Goal: Find specific page/section

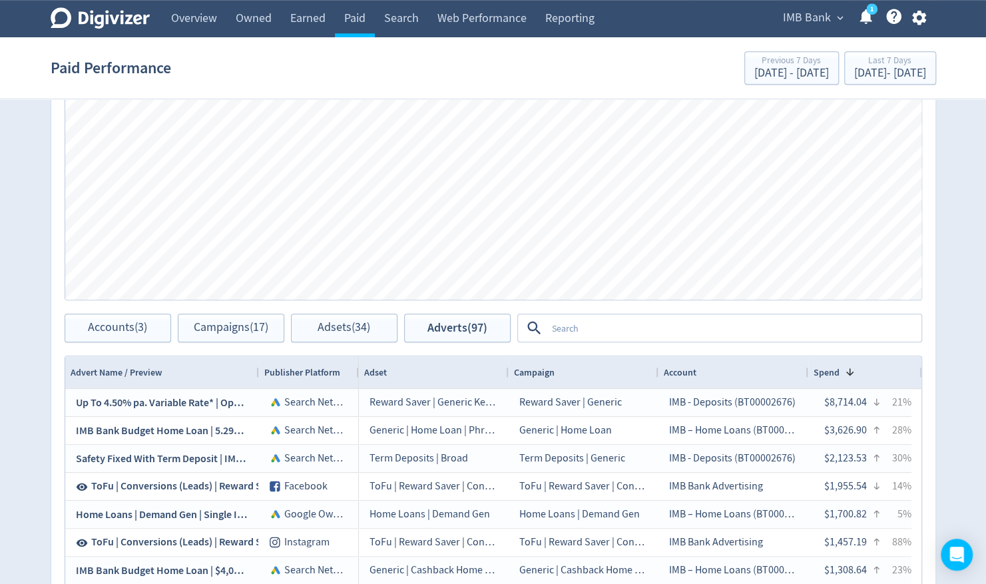
scroll to position [647, 0]
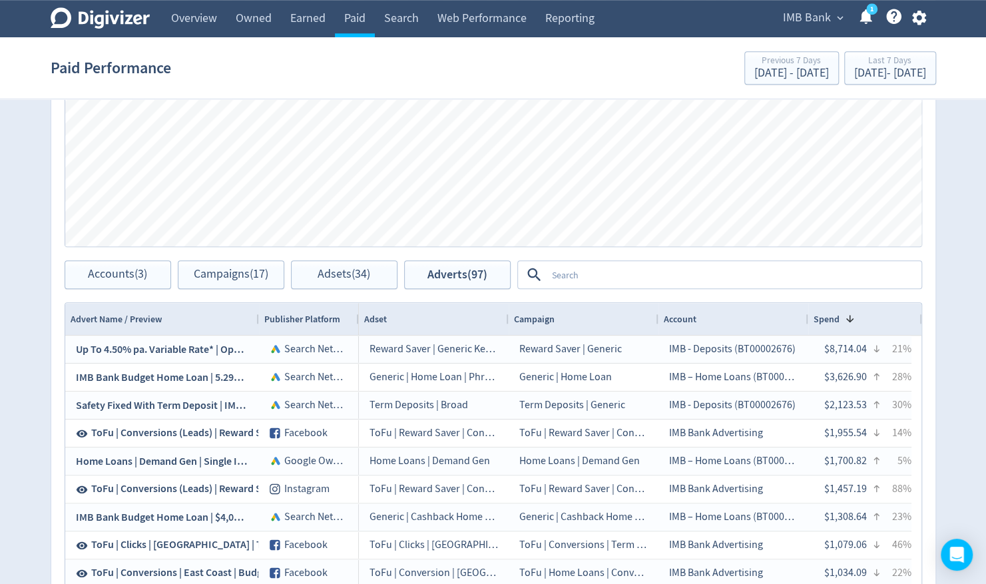
click at [587, 274] on textarea at bounding box center [734, 274] width 374 height 25
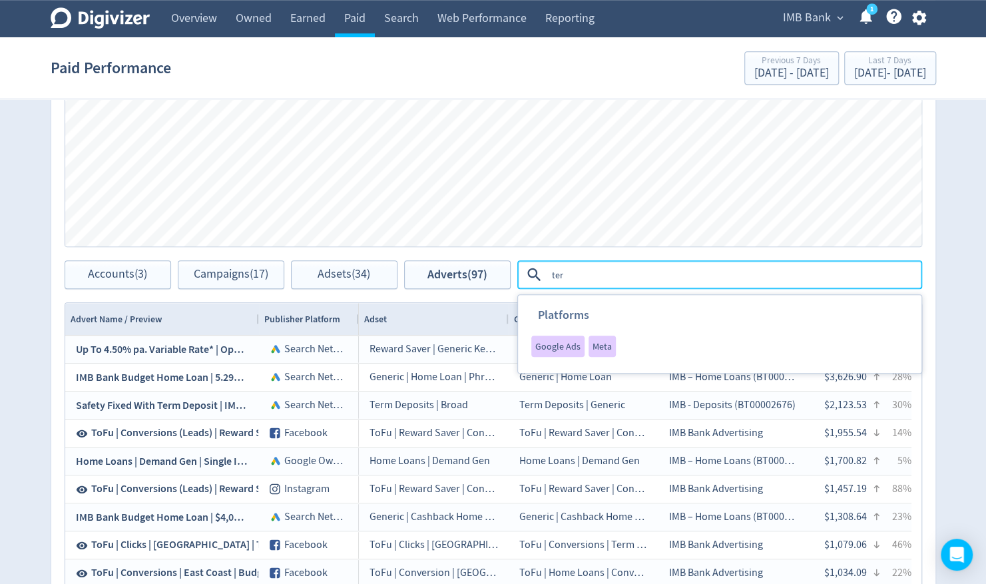
type textarea "term"
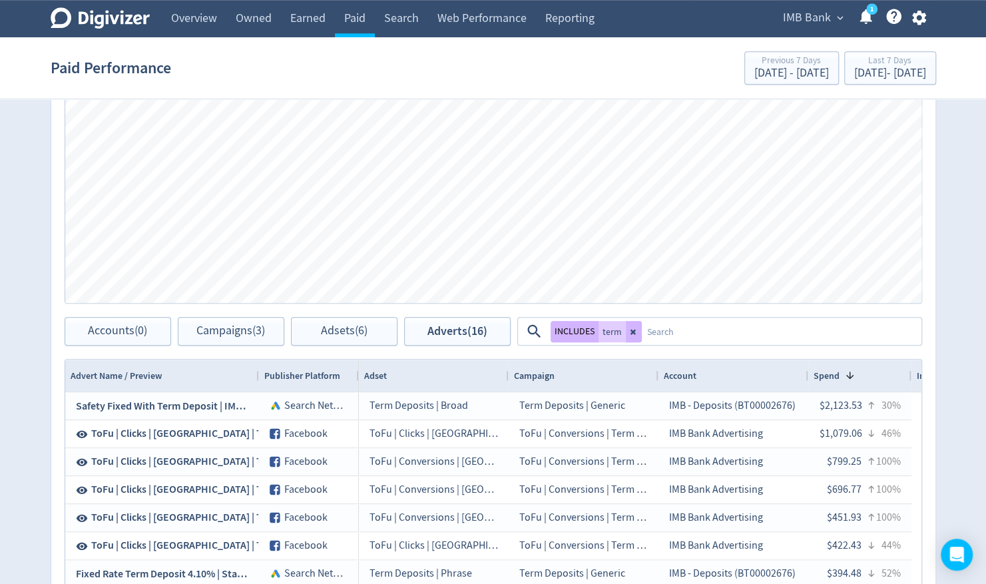
scroll to position [514, 0]
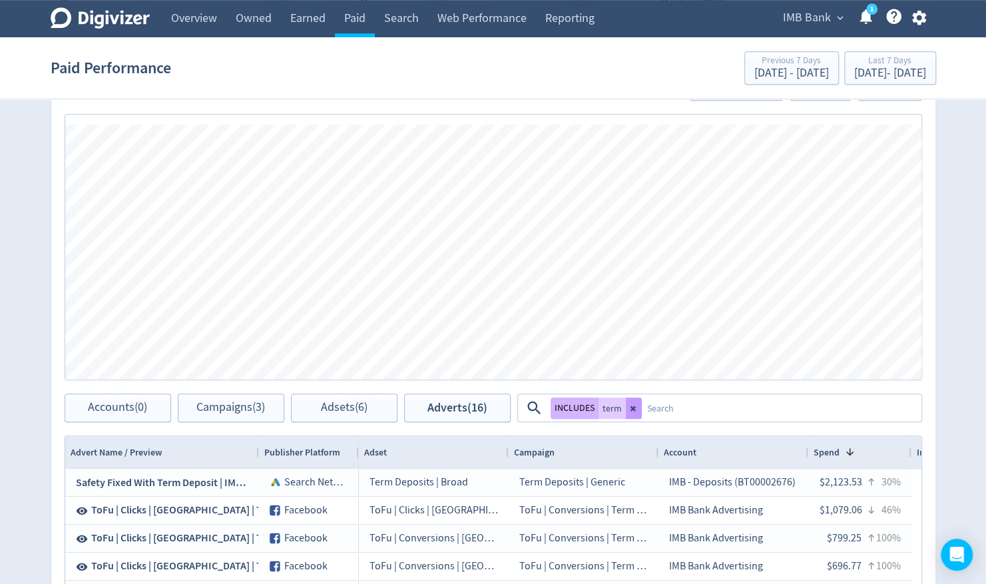
click at [631, 407] on icon at bounding box center [632, 408] width 5 height 5
click at [642, 408] on textarea at bounding box center [781, 408] width 278 height 25
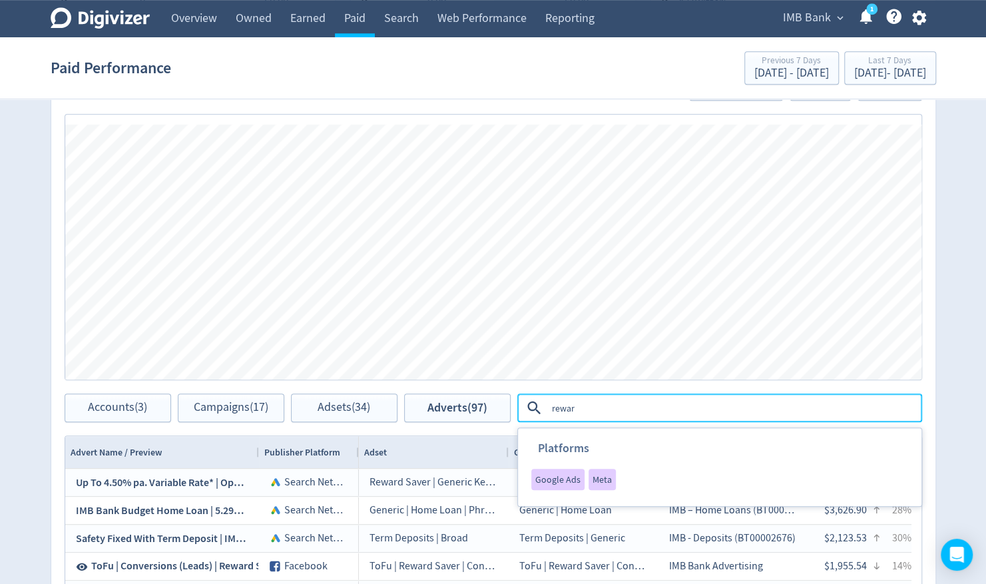
type textarea "reward"
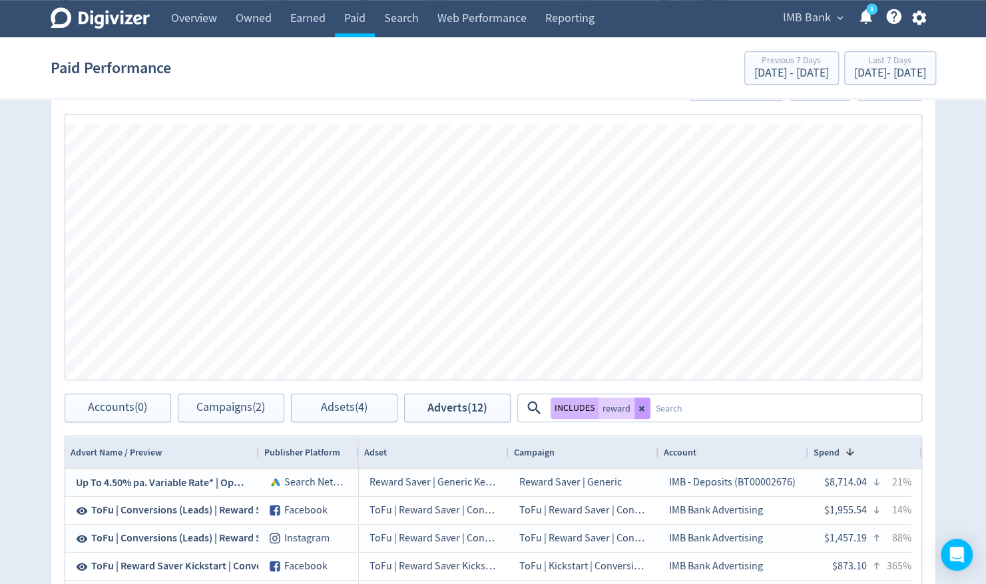
click at [639, 407] on icon at bounding box center [643, 408] width 8 height 8
click at [564, 414] on textarea at bounding box center [734, 408] width 374 height 25
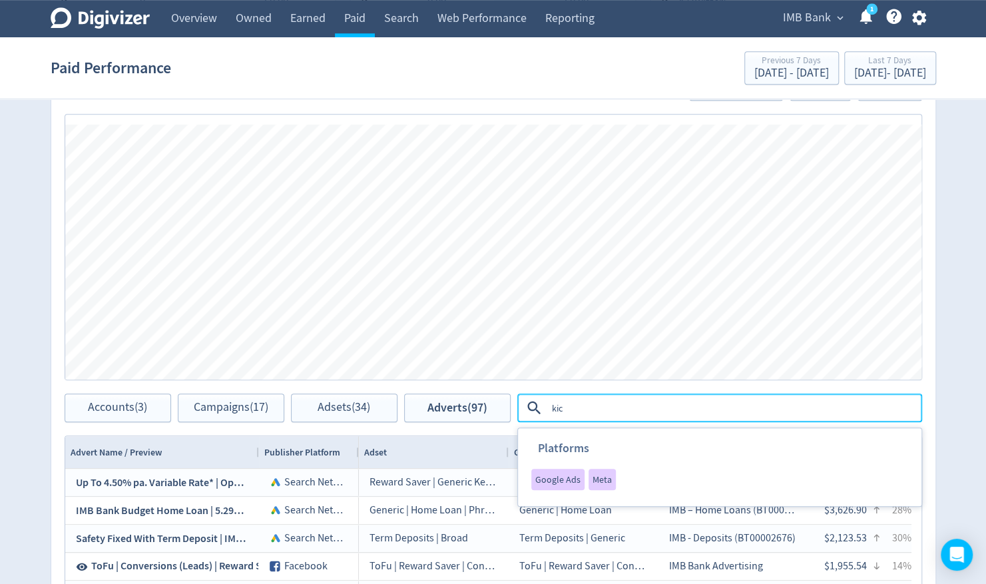
type textarea "kick"
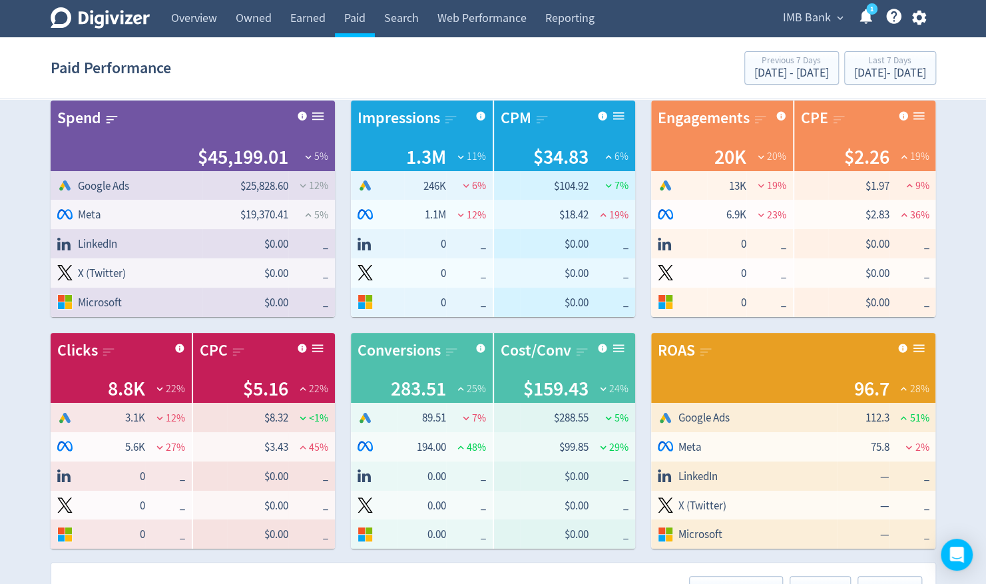
scroll to position [0, 0]
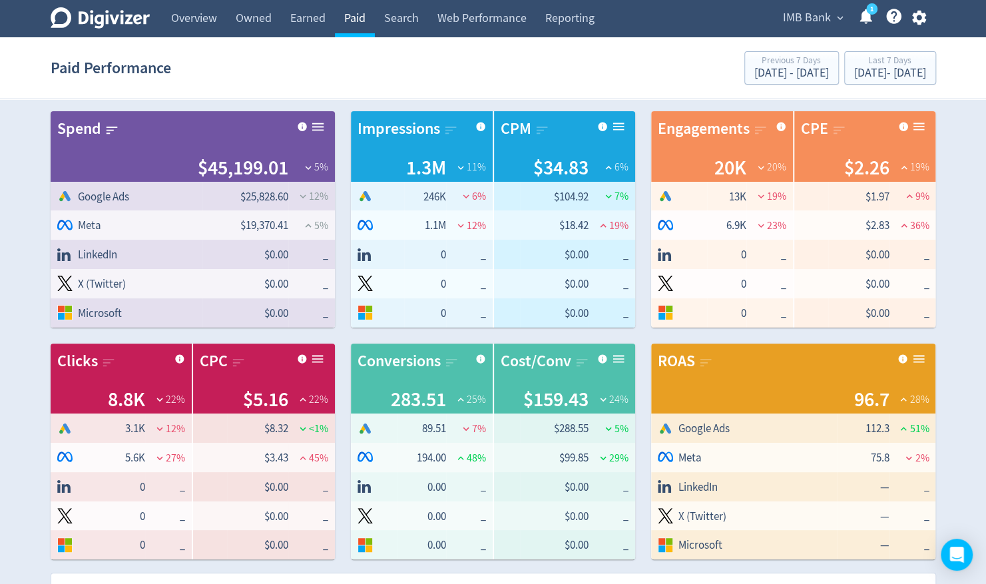
click at [356, 18] on link "Paid" at bounding box center [355, 18] width 40 height 37
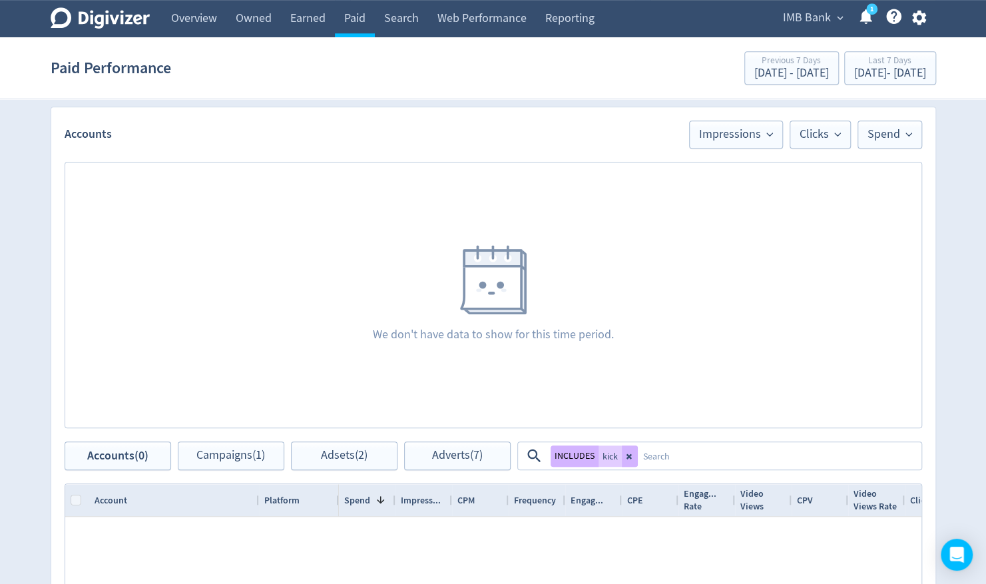
scroll to position [266, 0]
